Goal: Check status

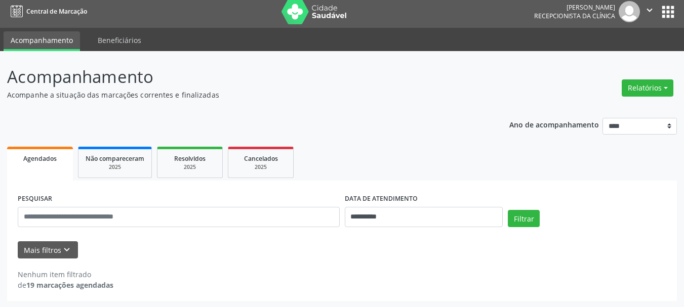
scroll to position [6, 0]
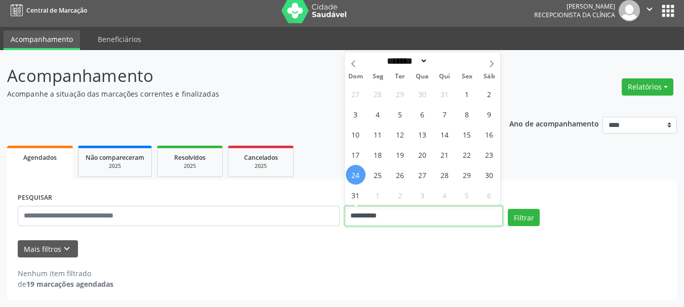
click at [386, 221] on input "**********" at bounding box center [424, 216] width 159 height 20
click at [380, 184] on span "25" at bounding box center [378, 175] width 20 height 20
type input "**********"
click at [380, 184] on span "25" at bounding box center [378, 175] width 20 height 20
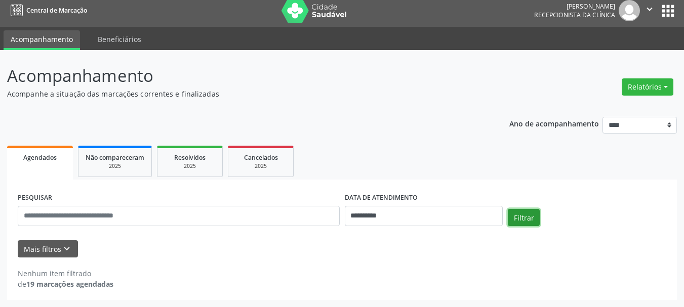
click at [527, 221] on button "Filtrar" at bounding box center [524, 217] width 32 height 17
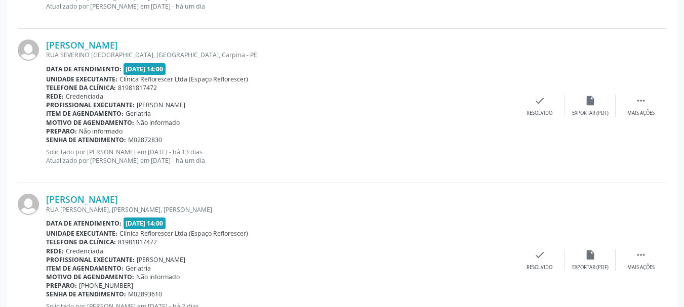
scroll to position [483, 0]
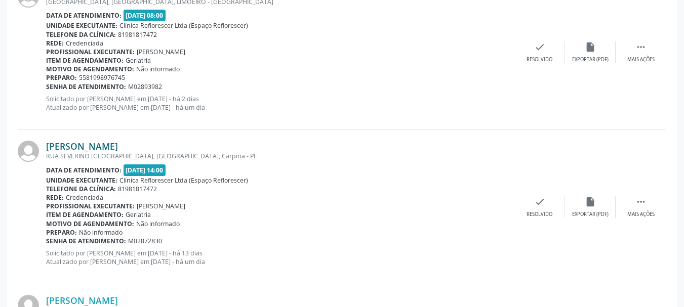
click at [71, 143] on link "[PERSON_NAME]" at bounding box center [82, 146] width 72 height 11
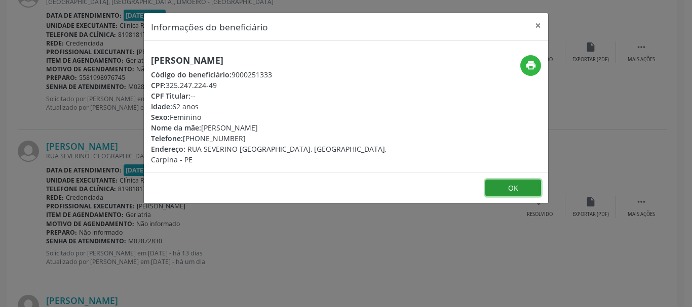
click at [501, 180] on button "OK" at bounding box center [513, 188] width 56 height 17
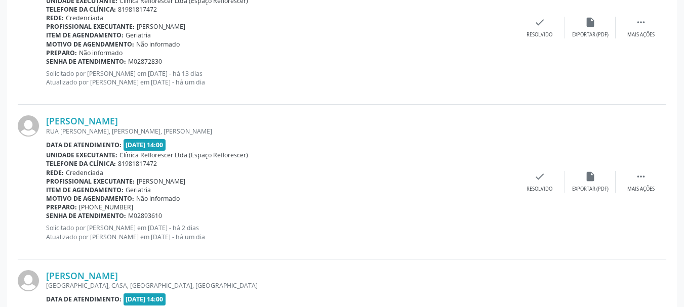
scroll to position [686, 0]
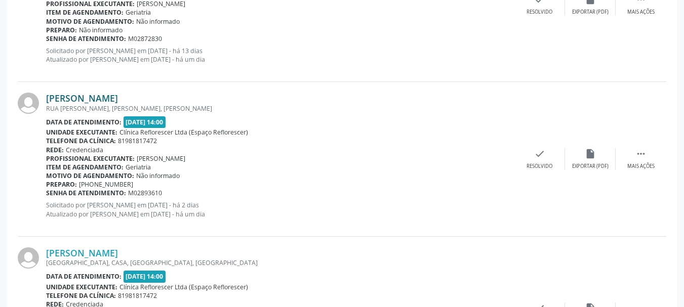
click at [66, 97] on link "[PERSON_NAME]" at bounding box center [82, 98] width 72 height 11
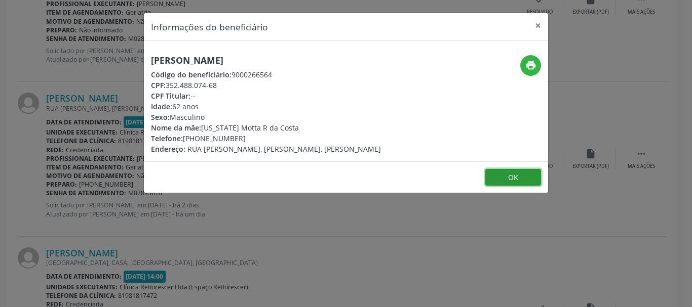
click at [524, 177] on button "OK" at bounding box center [513, 177] width 56 height 17
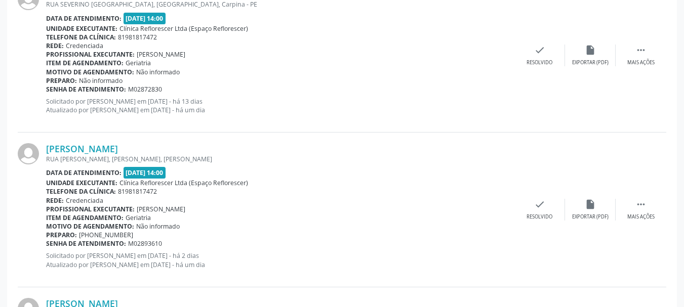
scroll to position [584, 0]
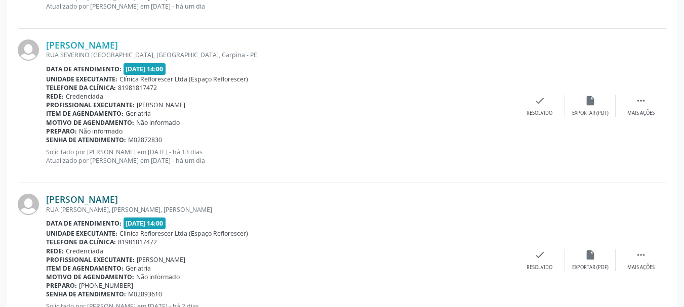
click at [95, 197] on link "[PERSON_NAME]" at bounding box center [82, 199] width 72 height 11
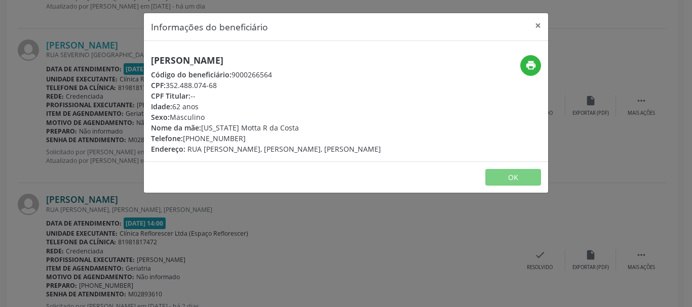
click at [95, 197] on div "Informações do beneficiário × [PERSON_NAME] Código do beneficiário: 9000266564 …" at bounding box center [346, 153] width 692 height 307
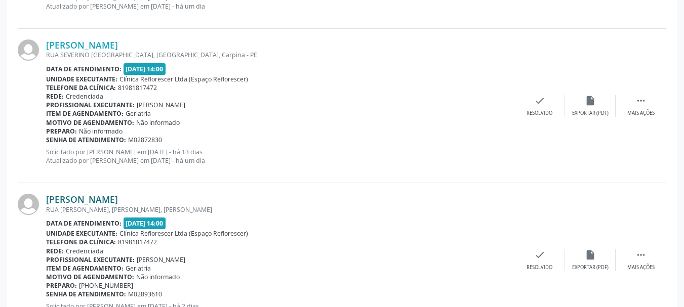
click at [95, 197] on link "[PERSON_NAME]" at bounding box center [82, 199] width 72 height 11
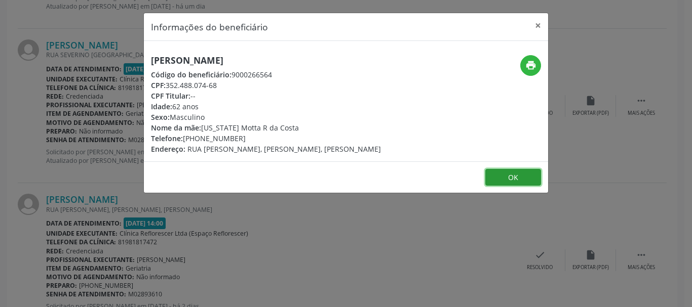
click at [506, 171] on button "OK" at bounding box center [513, 177] width 56 height 17
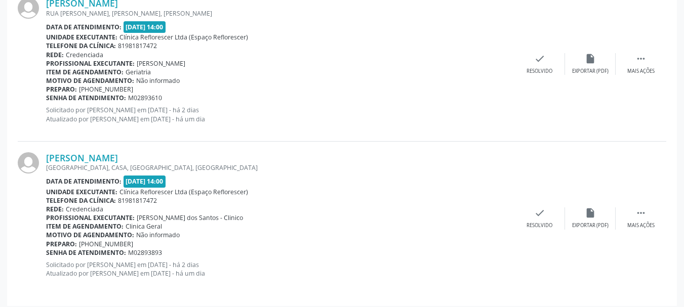
scroll to position [787, 0]
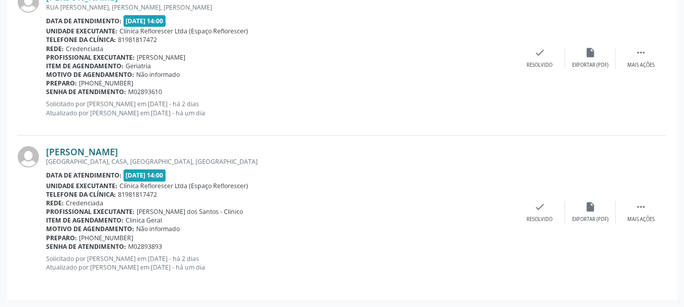
click at [86, 148] on link "[PERSON_NAME]" at bounding box center [82, 151] width 72 height 11
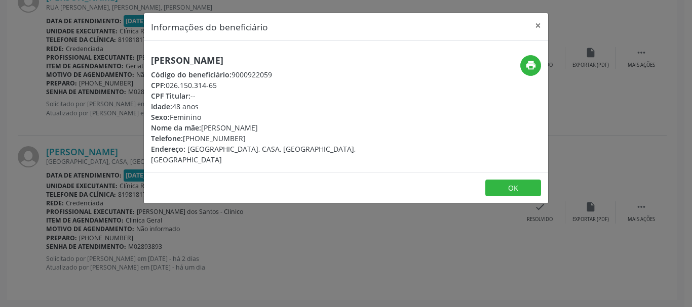
click at [360, 227] on div "Informações do beneficiário × [PERSON_NAME] Código do beneficiário: 9000922059 …" at bounding box center [346, 153] width 692 height 307
